Goal: Transaction & Acquisition: Download file/media

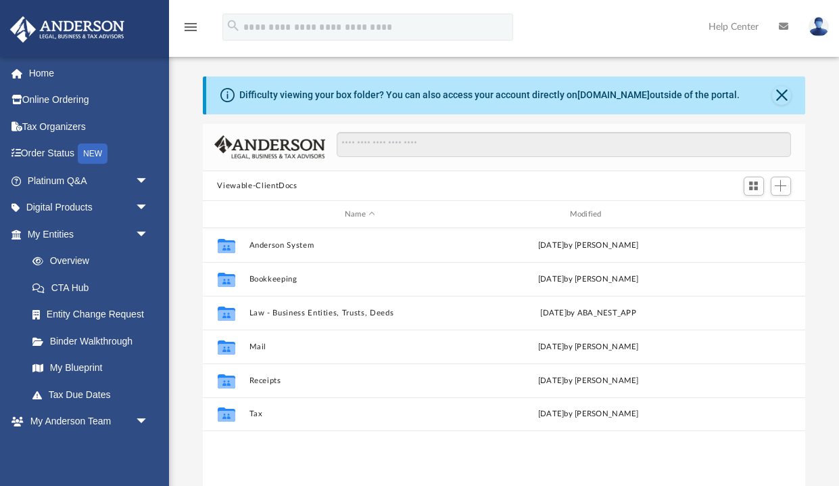
scroll to position [307, 603]
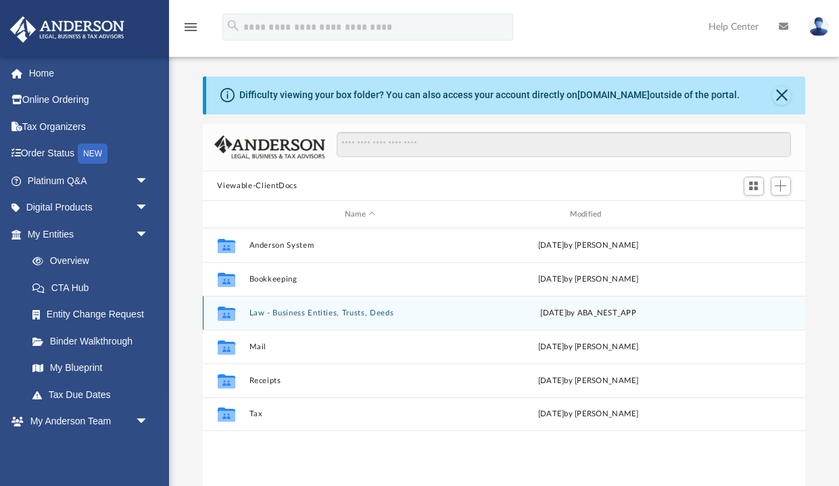
click at [279, 315] on button "Law - Business Entities, Trusts, Deeds" at bounding box center [360, 312] width 223 height 9
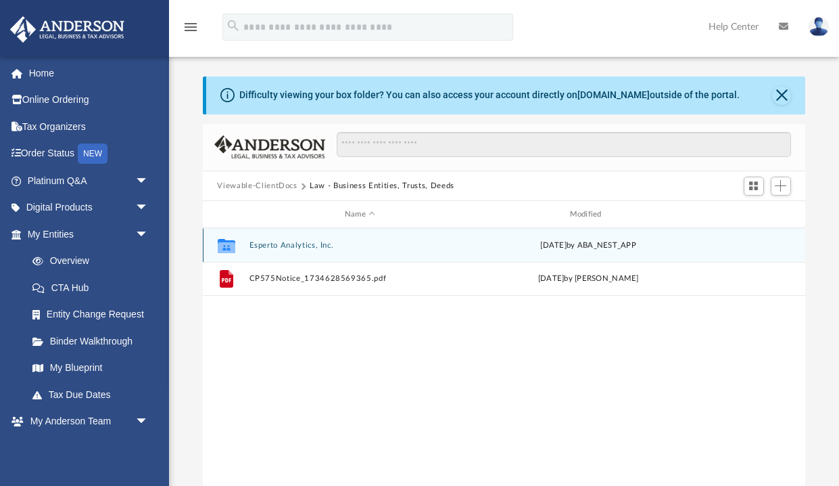
click at [298, 247] on button "Esperto Analytics, Inc." at bounding box center [360, 245] width 223 height 9
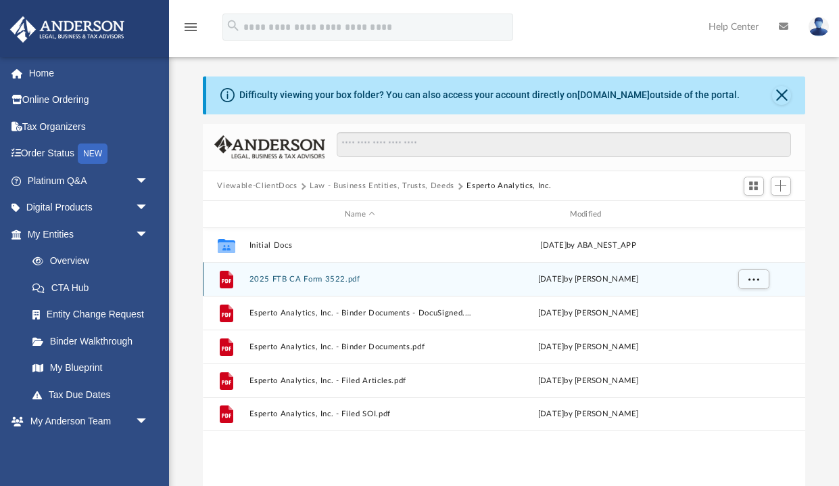
click at [301, 277] on button "2025 FTB CA Form 3522.pdf" at bounding box center [360, 279] width 223 height 9
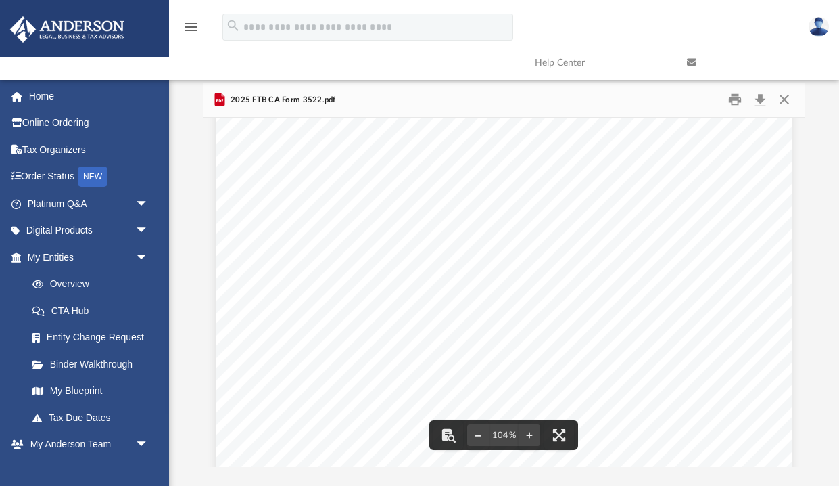
scroll to position [0, 0]
click at [795, 296] on button "Preview" at bounding box center [792, 292] width 30 height 38
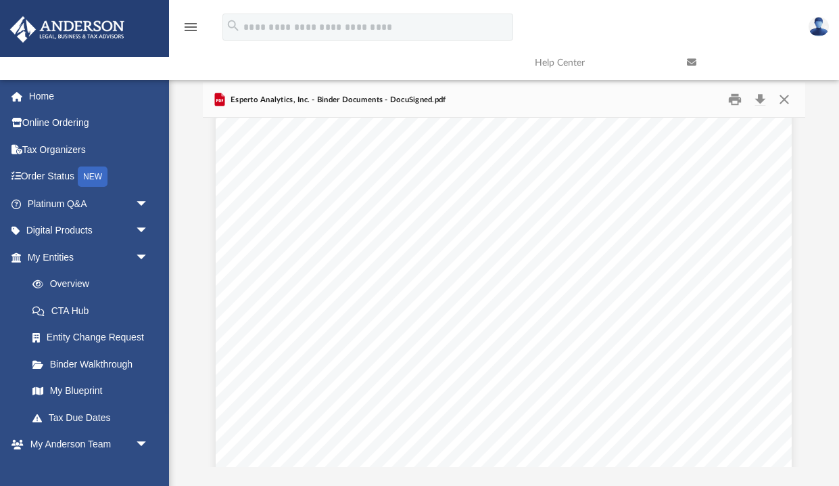
scroll to position [3179, 0]
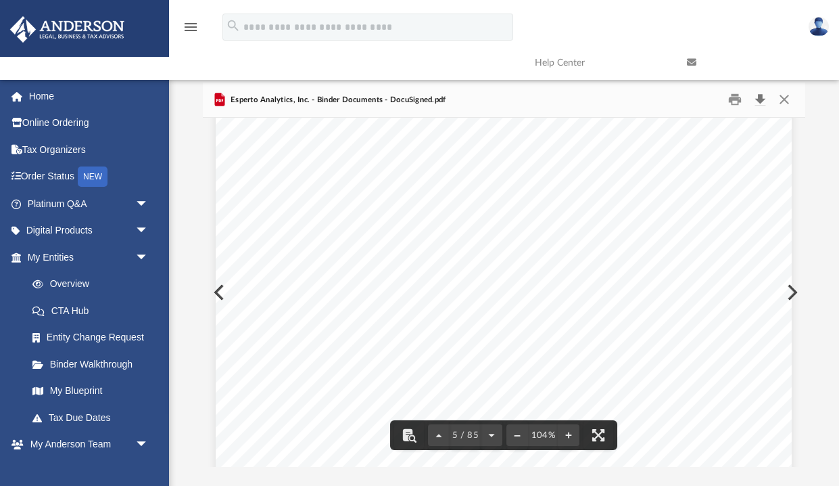
click at [761, 102] on button "Download" at bounding box center [761, 99] width 24 height 21
click at [793, 298] on button "Preview" at bounding box center [792, 292] width 30 height 38
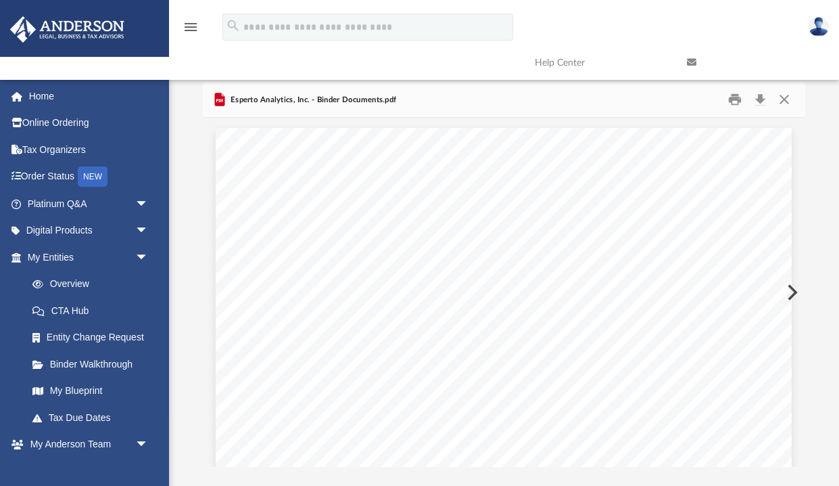
click at [793, 298] on button "Preview" at bounding box center [792, 292] width 30 height 38
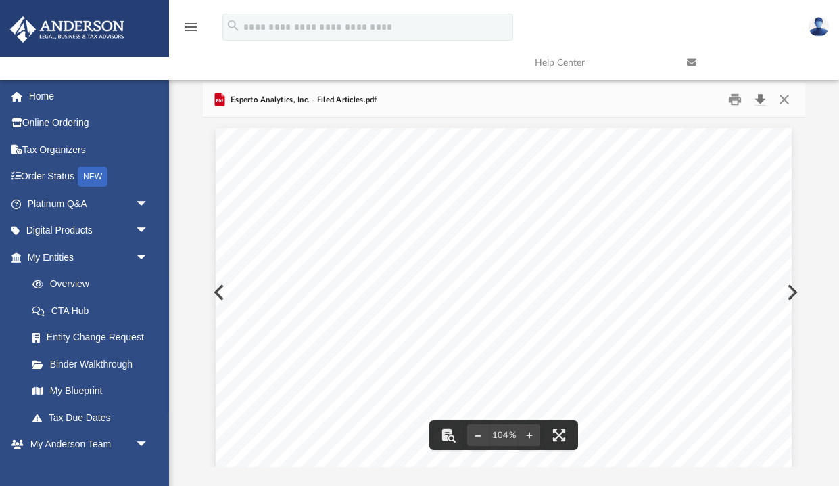
click at [762, 102] on button "Download" at bounding box center [761, 99] width 24 height 21
click at [793, 290] on button "Preview" at bounding box center [792, 292] width 30 height 38
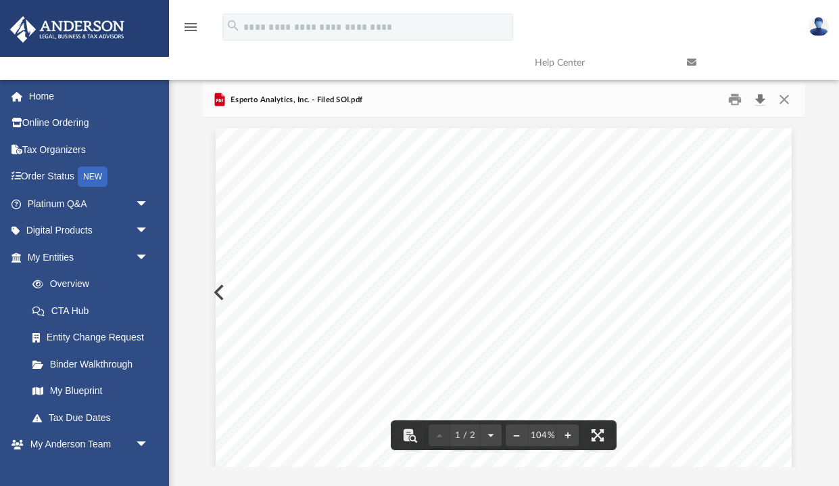
click at [763, 101] on button "Download" at bounding box center [761, 99] width 24 height 21
click at [783, 95] on button "Close" at bounding box center [784, 99] width 24 height 21
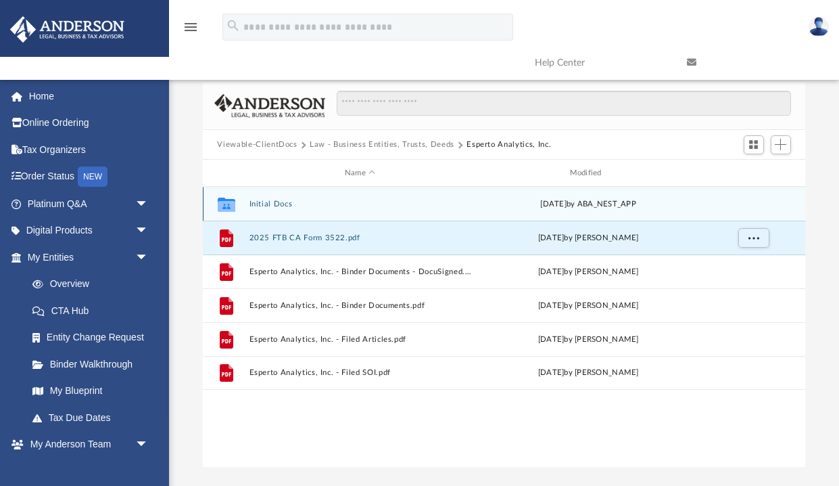
click at [259, 202] on button "Initial Docs" at bounding box center [360, 204] width 223 height 9
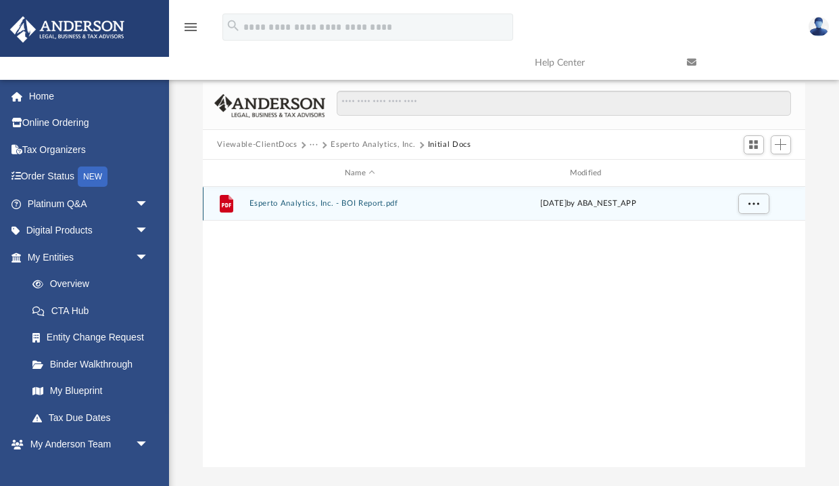
click at [299, 203] on button "Esperto Analytics, Inc. - BOI Report.pdf" at bounding box center [360, 204] width 223 height 9
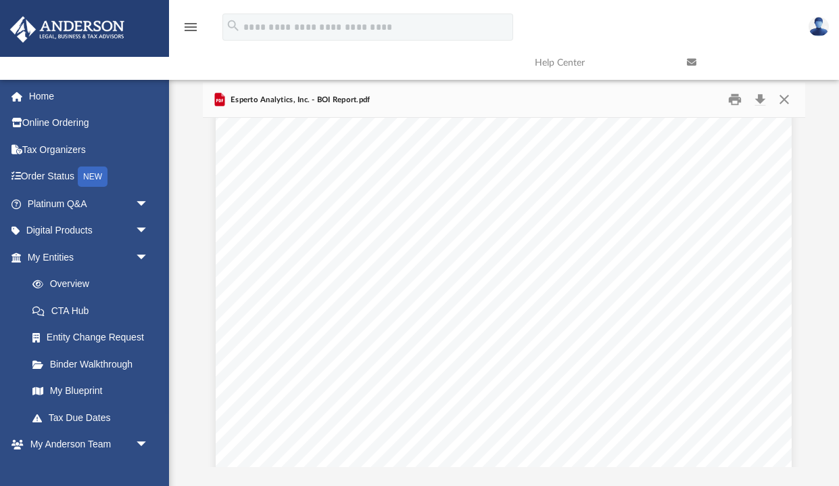
scroll to position [2484, 0]
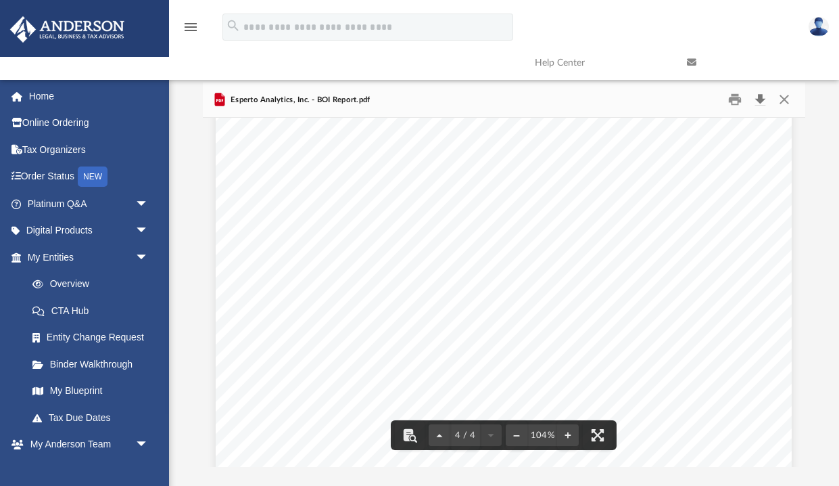
click at [765, 95] on button "Download" at bounding box center [761, 99] width 24 height 21
click at [785, 97] on button "Close" at bounding box center [784, 99] width 24 height 21
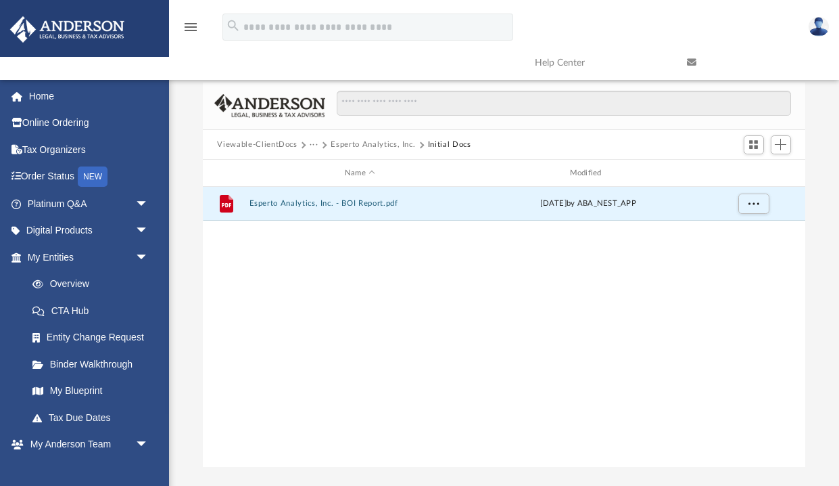
click at [367, 141] on button "Esperto Analytics, Inc." at bounding box center [373, 145] width 85 height 12
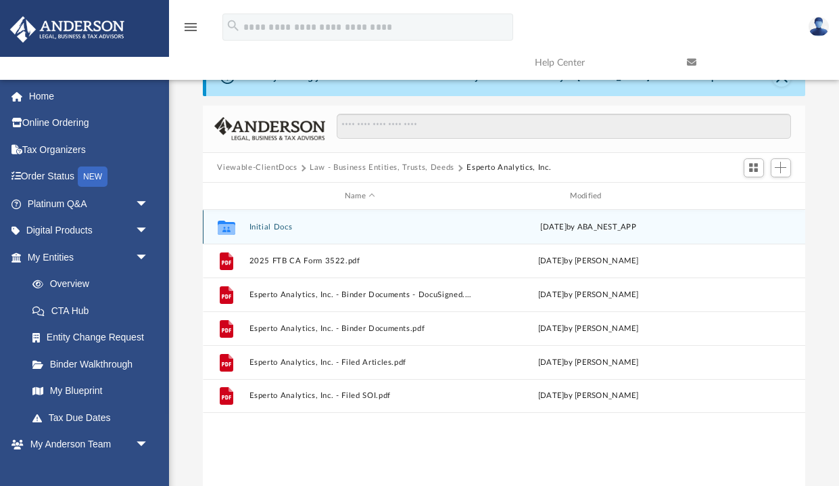
scroll to position [0, 0]
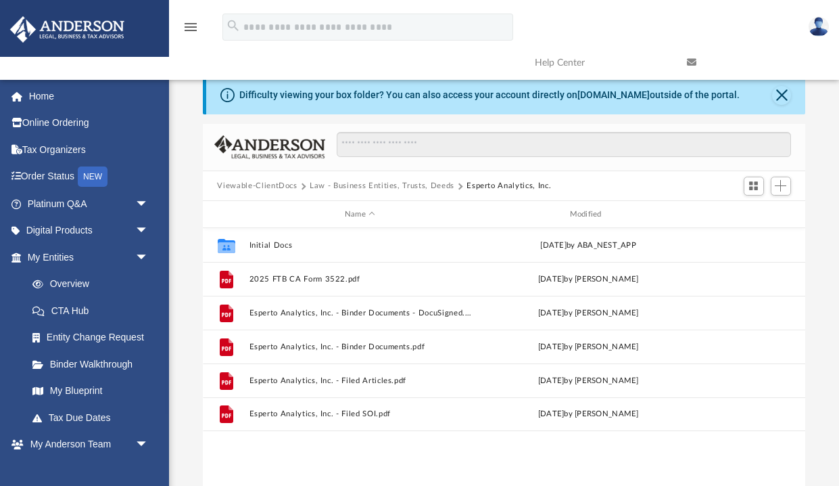
click at [365, 181] on button "Law - Business Entities, Trusts, Deeds" at bounding box center [382, 186] width 145 height 12
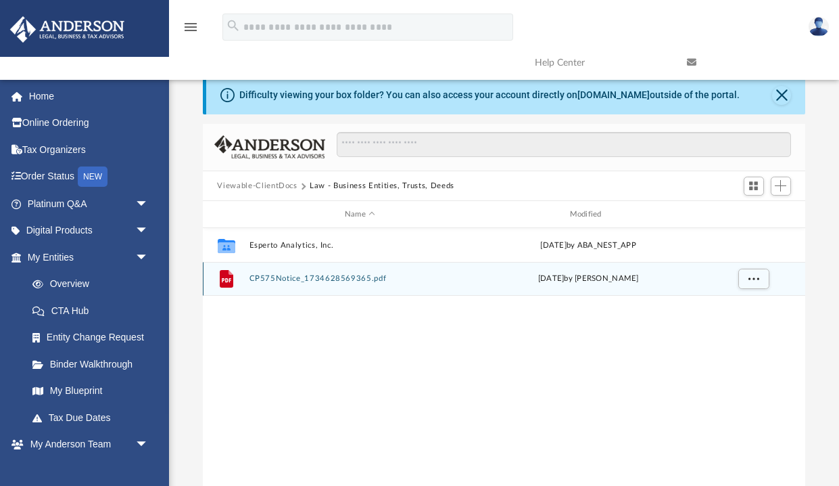
click at [313, 275] on button "CP575Notice_1734628569365.pdf" at bounding box center [360, 279] width 223 height 9
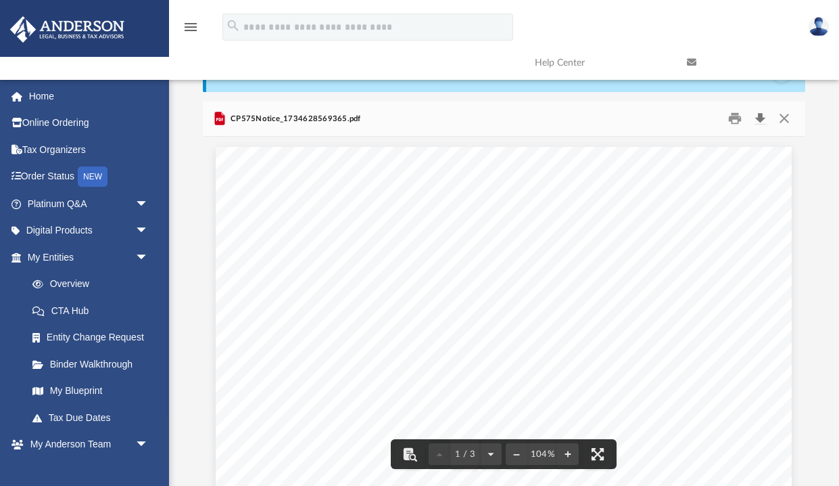
click at [763, 118] on button "Download" at bounding box center [761, 118] width 24 height 21
